Goal: Information Seeking & Learning: Stay updated

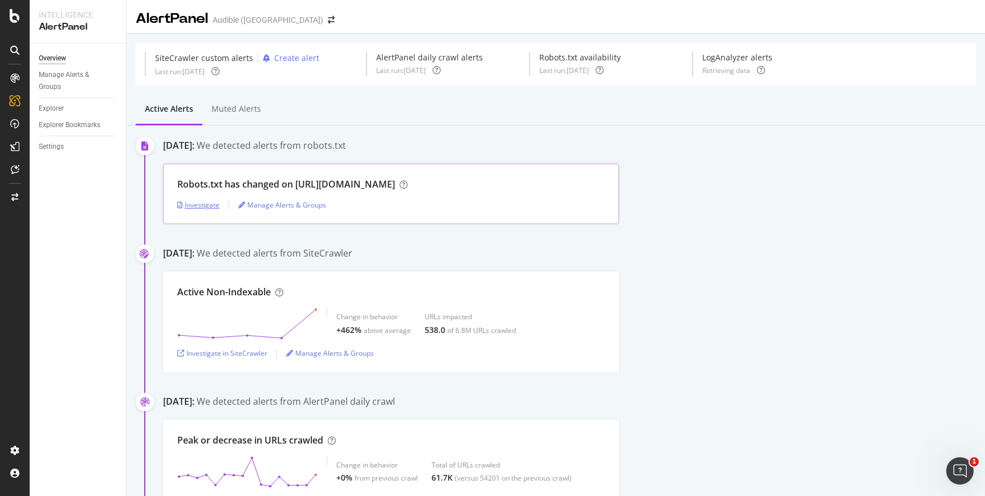
click at [209, 204] on div "Investigate" at bounding box center [198, 205] width 42 height 10
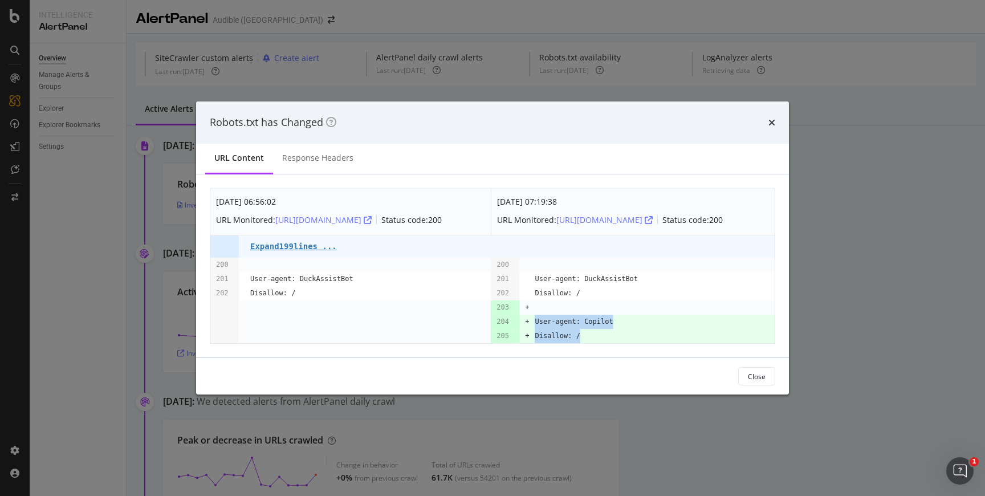
drag, startPoint x: 605, startPoint y: 346, endPoint x: 528, endPoint y: 332, distance: 78.1
click at [528, 332] on tbody "Sep. 18th 2025 06:56:02 URL Monitored: https://www.amazon.com/robots.txt Status…" at bounding box center [492, 266] width 564 height 155
click at [651, 343] on td "Disallow: /" at bounding box center [655, 336] width 240 height 14
click at [507, 198] on div "Sep. 19th 2025 07:19:38" at bounding box center [610, 201] width 226 height 14
click at [515, 164] on div "URL Content Response Headers" at bounding box center [492, 159] width 593 height 31
